Goal: Information Seeking & Learning: Learn about a topic

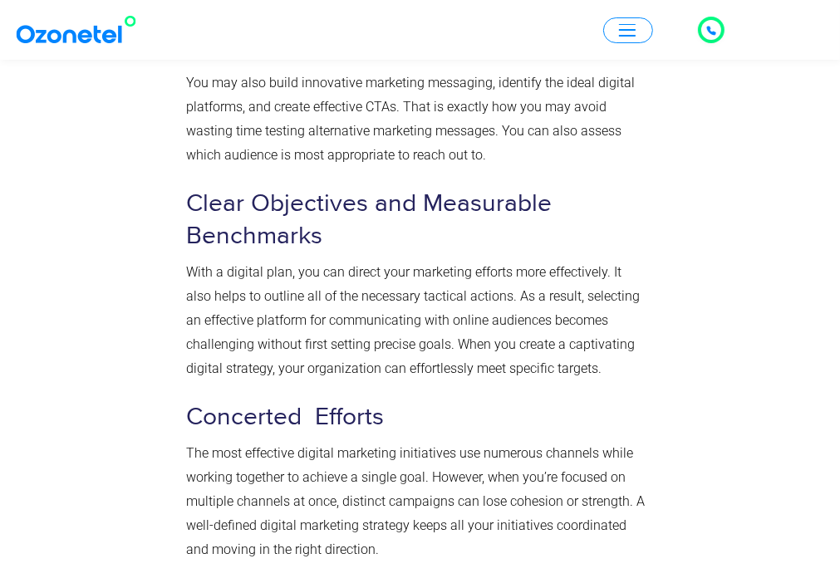
scroll to position [2409, 0]
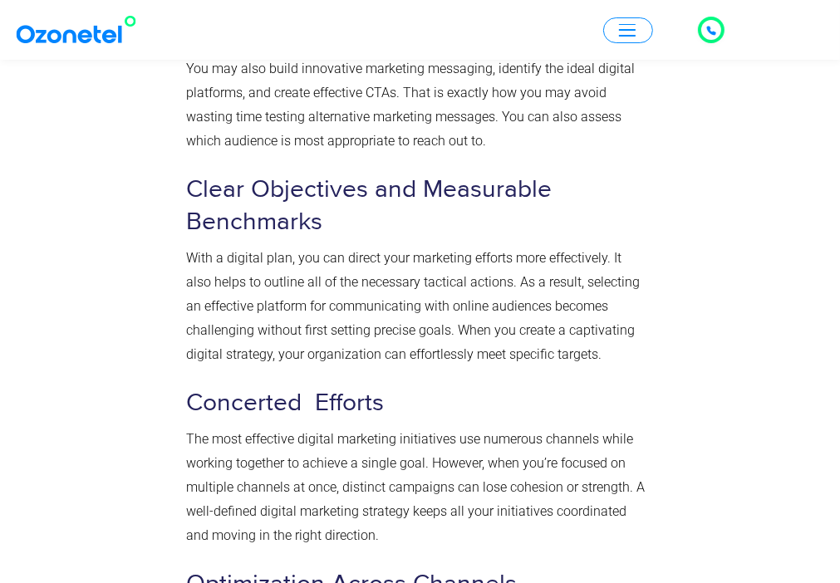
drag, startPoint x: 189, startPoint y: 153, endPoint x: 351, endPoint y: 194, distance: 167.0
copy strong "Benefits of Digital Strategy for Businesses"
drag, startPoint x: 188, startPoint y: 223, endPoint x: 276, endPoint y: 454, distance: 246.4
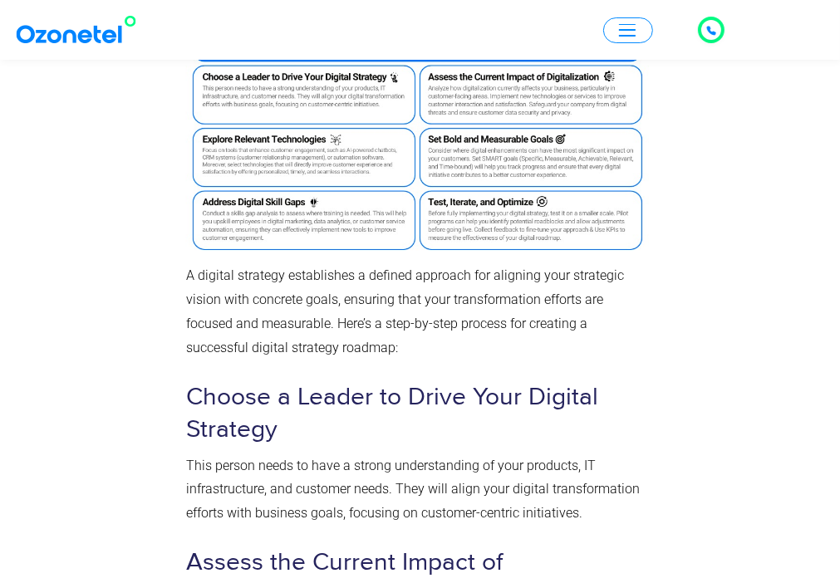
scroll to position [4486, 0]
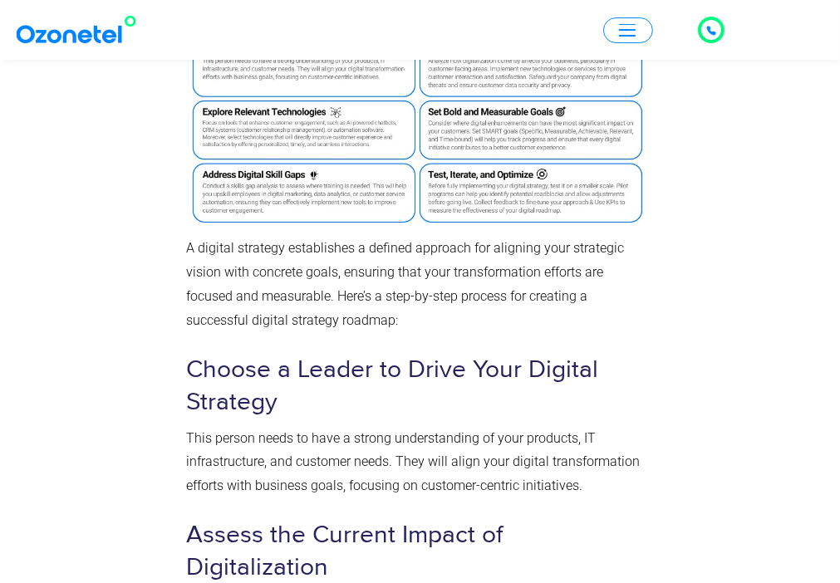
copy div "L ipsumdo sitametc adipisci elitseddoe temp inc utlabo etdo magna aliquaen ad m…"
drag, startPoint x: 191, startPoint y: 320, endPoint x: 311, endPoint y: 353, distance: 124.9
click at [311, 111] on strong "How to Create a Digital Strategy Roadmap" at bounding box center [421, 7] width 470 height 208
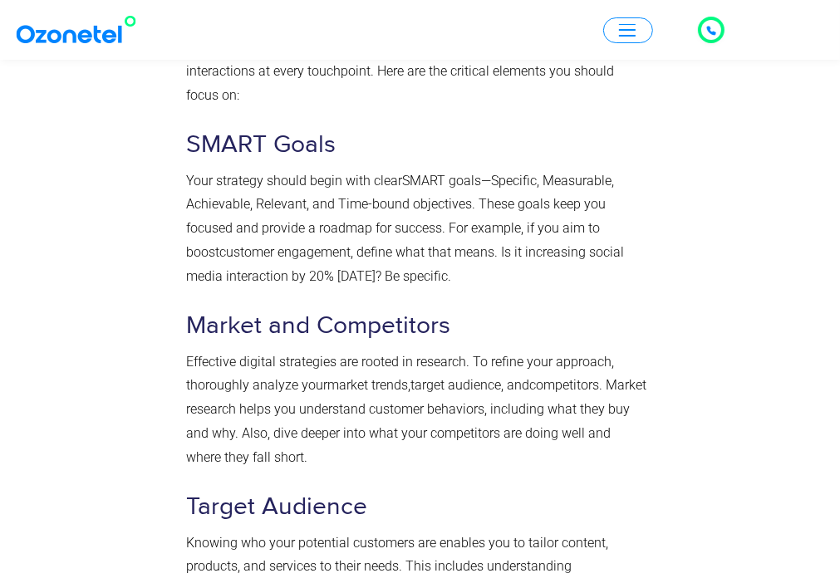
scroll to position [6396, 0]
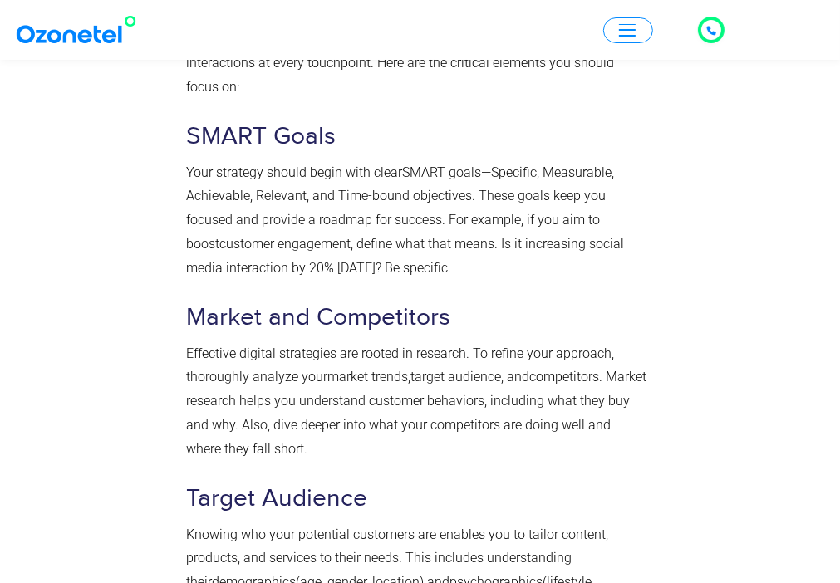
drag, startPoint x: 189, startPoint y: 134, endPoint x: 630, endPoint y: 144, distance: 441.2
copy strong "Key Elements of a Digital Strategy"
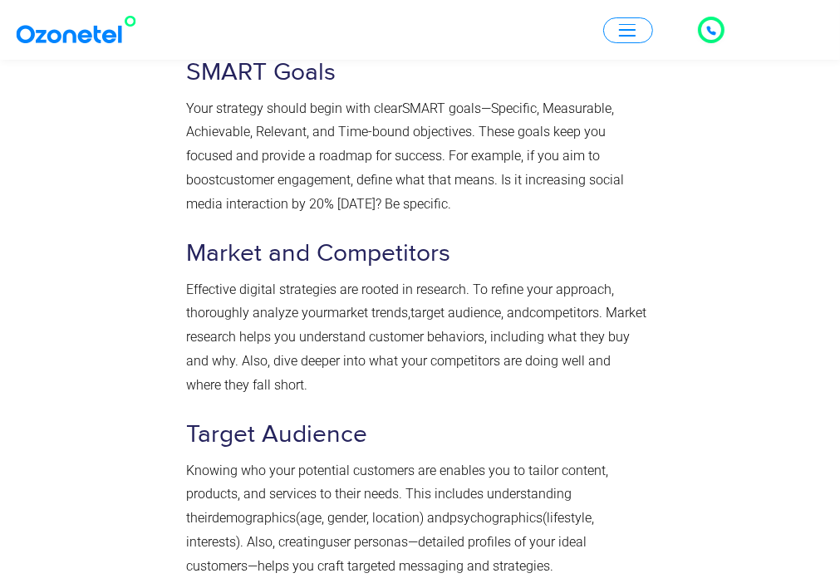
scroll to position [6562, 0]
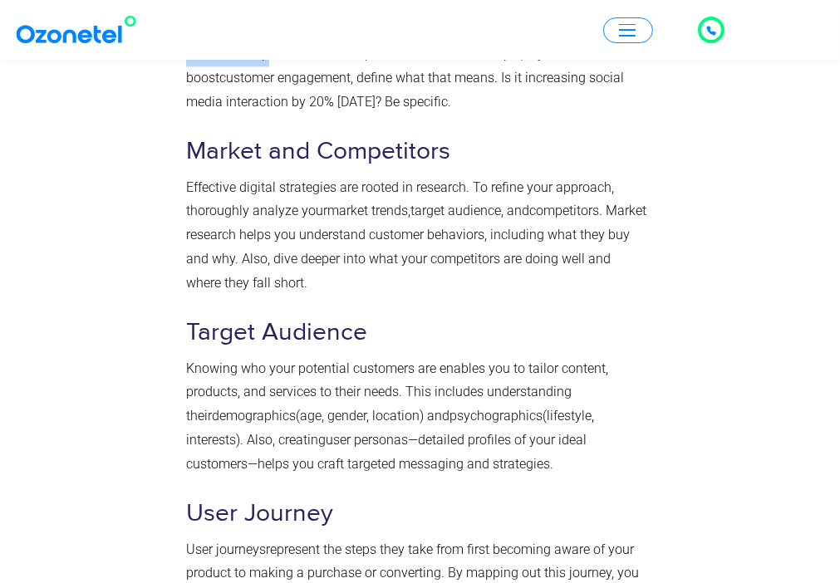
drag, startPoint x: 188, startPoint y: 280, endPoint x: 269, endPoint y: 434, distance: 174.6
click at [269, 434] on div "Key Elements of a Digital Strategy A well-executed strategy drives engagement a…" at bounding box center [417, 247] width 462 height 1402
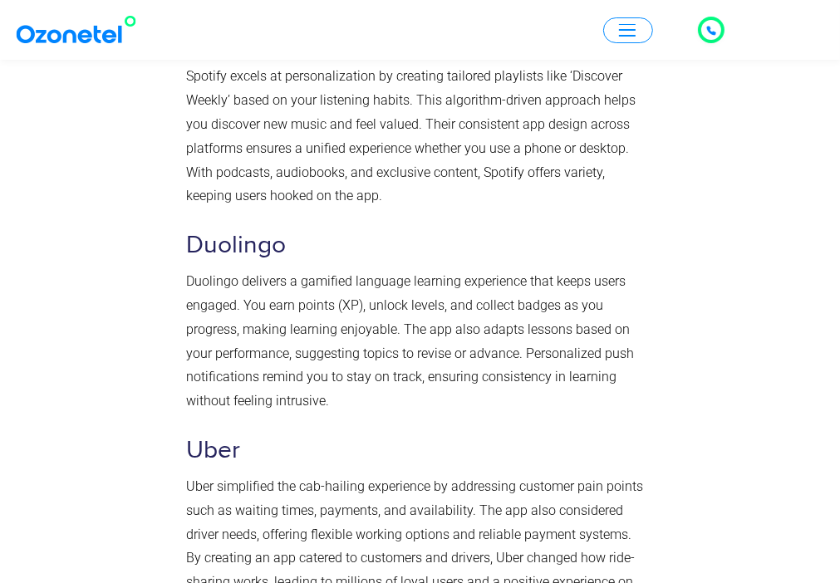
scroll to position [7559, 0]
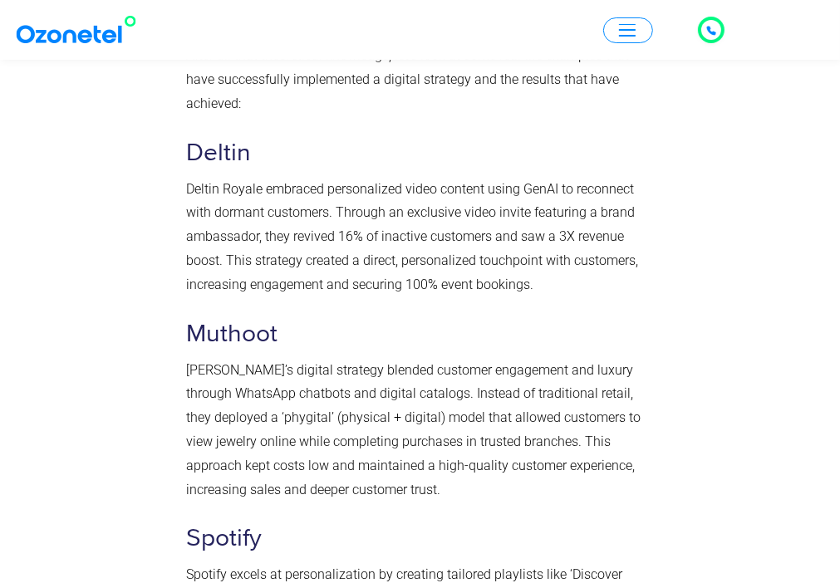
click at [611, 323] on section "5 Examples of Digital Strategy After all that theoretical knowledge, let’s look…" at bounding box center [420, 537] width 840 height 1220
copy div "L ipsu-dolorsit ametcons adipis elitseddoe tem incidid utlabore etdoloremagn al…"
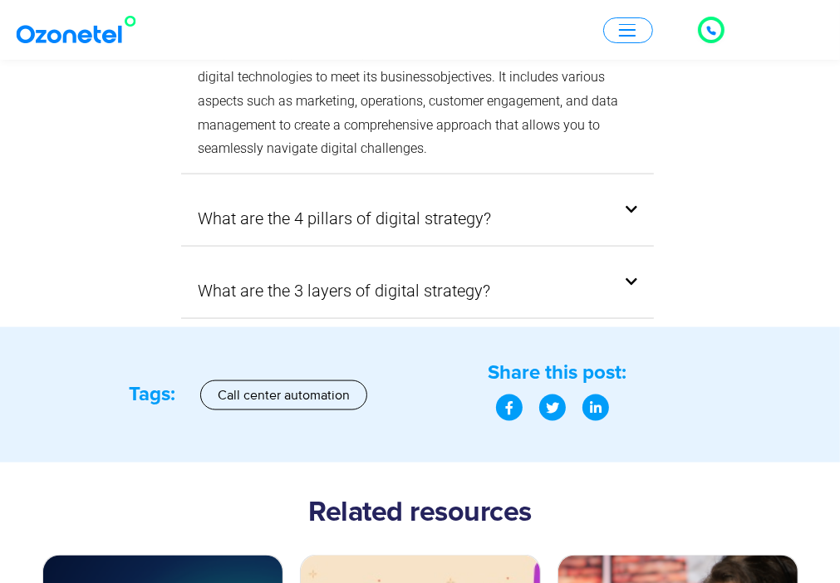
scroll to position [9885, 0]
